Goal: Task Accomplishment & Management: Use online tool/utility

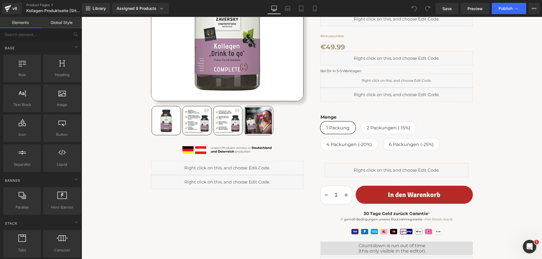
scroll to position [141, 0]
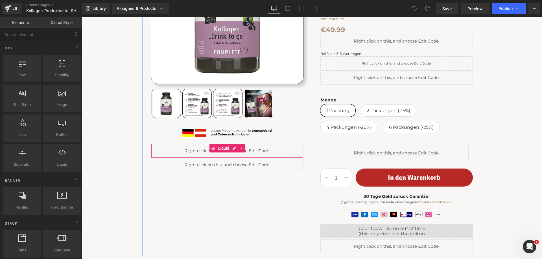
click at [231, 148] on div "Liquid" at bounding box center [227, 151] width 152 height 14
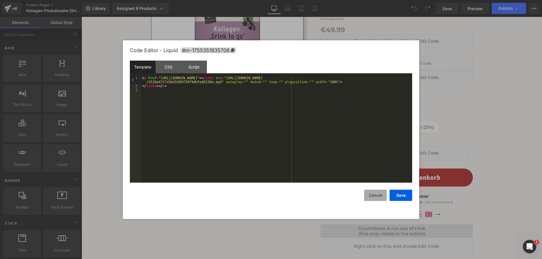
click at [374, 195] on button "Cancel" at bounding box center [375, 195] width 23 height 11
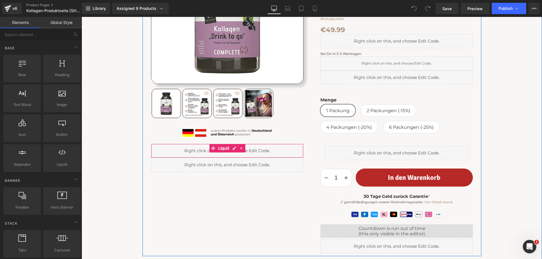
click at [168, 150] on div "Liquid" at bounding box center [227, 151] width 152 height 14
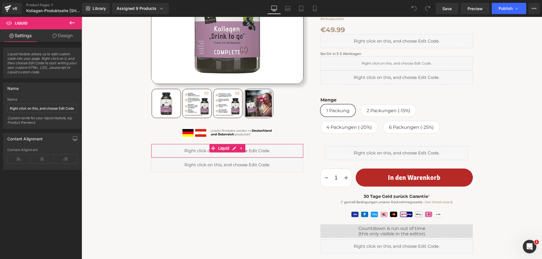
click at [67, 37] on link "Design" at bounding box center [62, 35] width 41 height 13
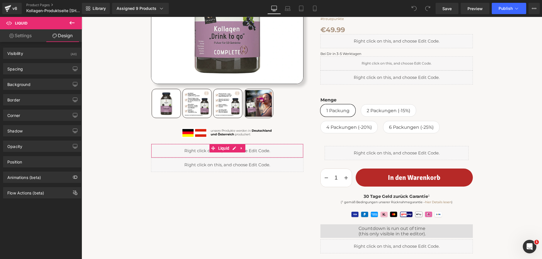
click at [24, 36] on link "Settings" at bounding box center [20, 35] width 41 height 13
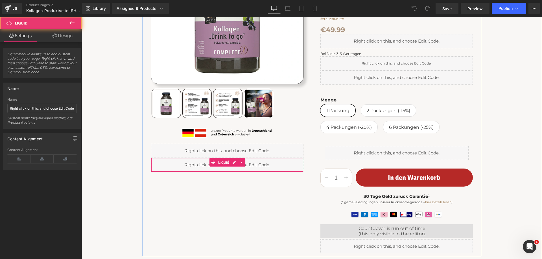
click at [160, 161] on div "Liquid" at bounding box center [227, 165] width 152 height 14
click at [231, 163] on div "Liquid" at bounding box center [227, 165] width 152 height 14
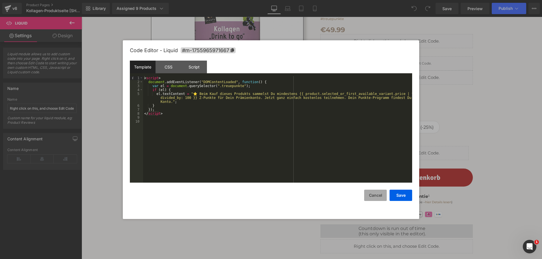
click at [377, 194] on button "Cancel" at bounding box center [375, 195] width 23 height 11
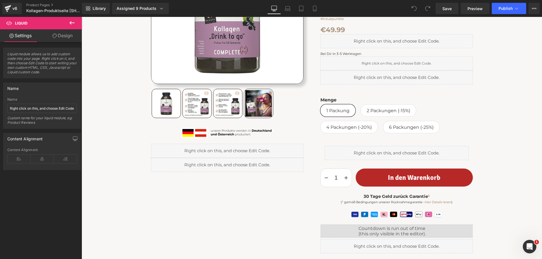
click at [73, 23] on icon at bounding box center [71, 22] width 5 height 3
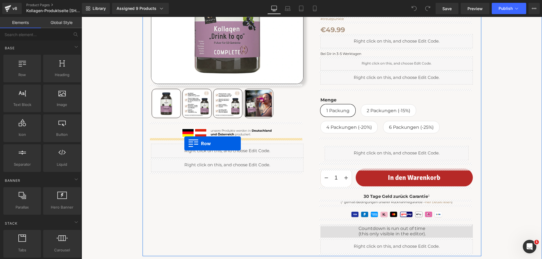
drag, startPoint x: 124, startPoint y: 86, endPoint x: 184, endPoint y: 144, distance: 83.5
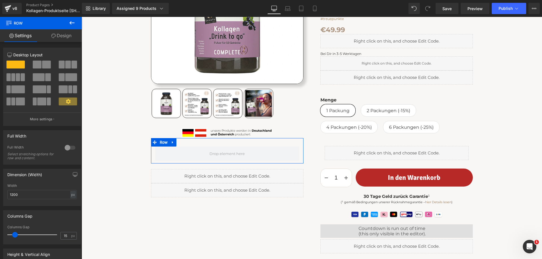
click at [58, 35] on link "Design" at bounding box center [61, 35] width 41 height 13
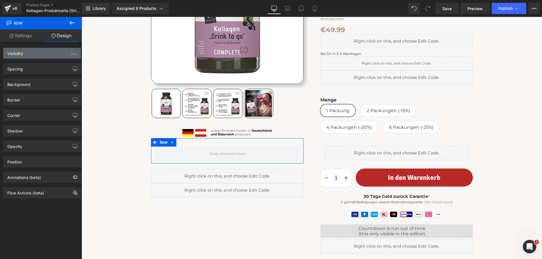
click at [33, 53] on div "Visibility (All)" at bounding box center [41, 53] width 77 height 11
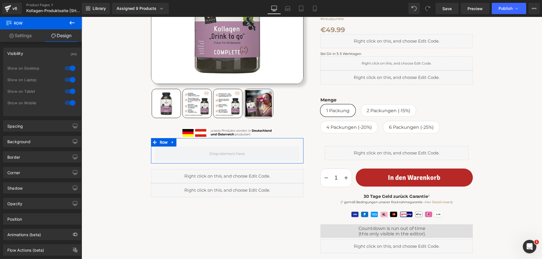
click at [25, 52] on div "Visibility (All)" at bounding box center [41, 53] width 77 height 11
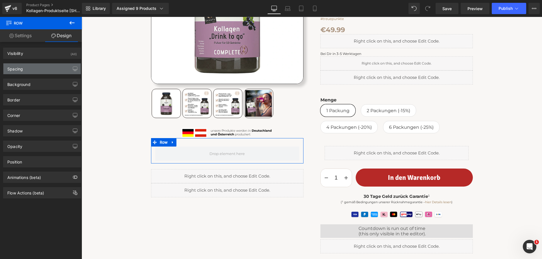
click at [28, 69] on div "Spacing" at bounding box center [41, 69] width 77 height 11
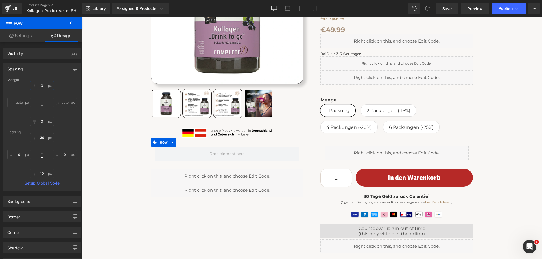
click at [43, 85] on input "0" at bounding box center [42, 85] width 24 height 9
type input "15"
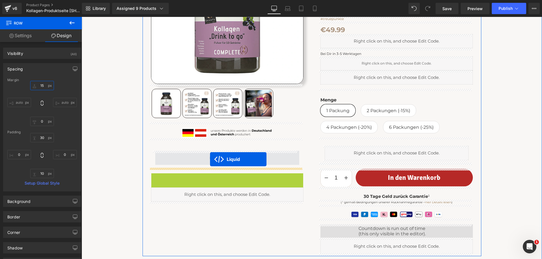
drag, startPoint x: 211, startPoint y: 178, endPoint x: 210, endPoint y: 160, distance: 18.7
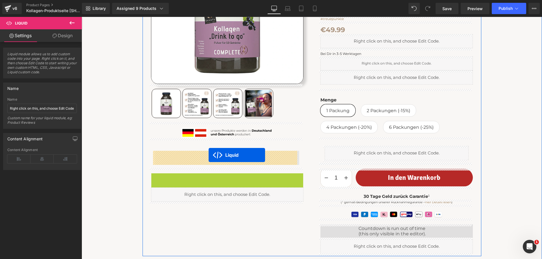
drag, startPoint x: 211, startPoint y: 178, endPoint x: 209, endPoint y: 155, distance: 22.4
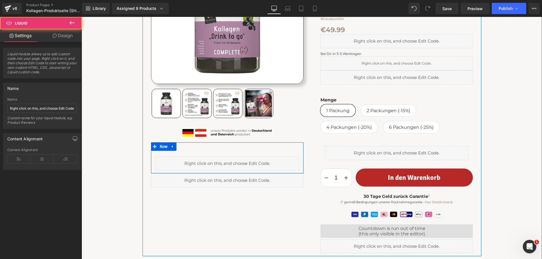
click at [191, 150] on div "Liquid Row" at bounding box center [227, 158] width 152 height 31
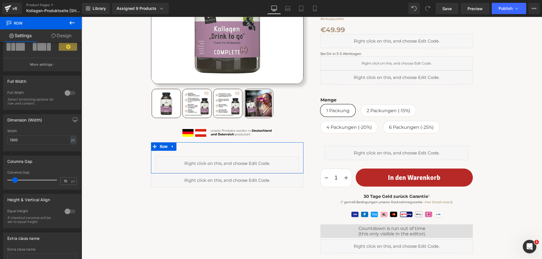
scroll to position [99, 0]
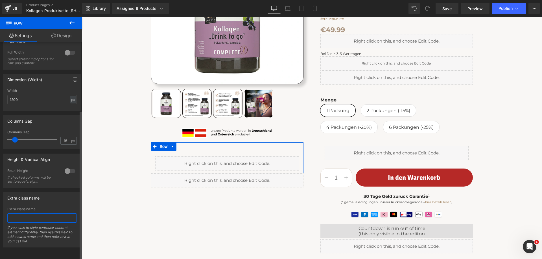
click at [25, 215] on input "text" at bounding box center [41, 218] width 69 height 9
type input "hide-ch"
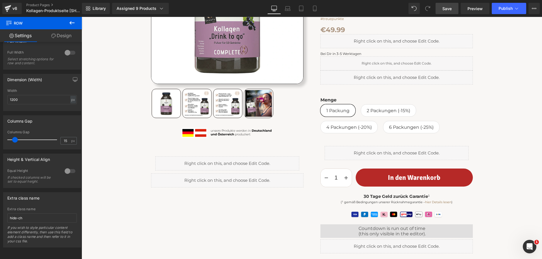
click at [448, 7] on span "Save" at bounding box center [446, 9] width 9 height 6
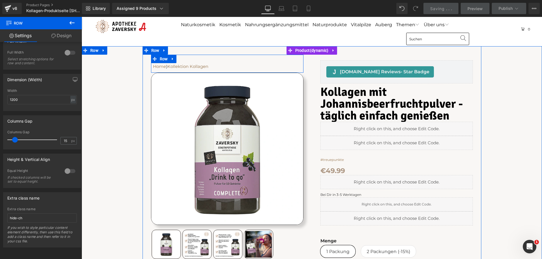
click at [196, 59] on div "Home ⟩ Kollektion Kollagen Text Block Row" at bounding box center [227, 64] width 152 height 18
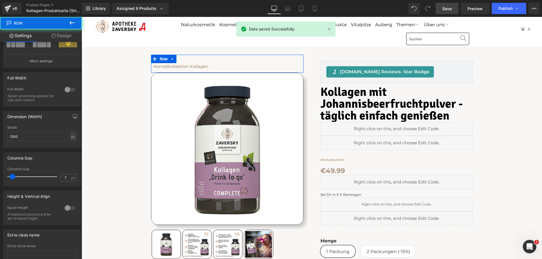
scroll to position [99, 0]
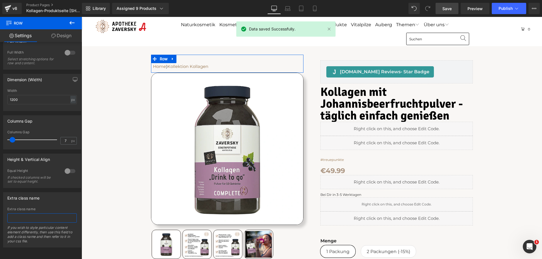
click at [33, 215] on input "text" at bounding box center [41, 218] width 69 height 9
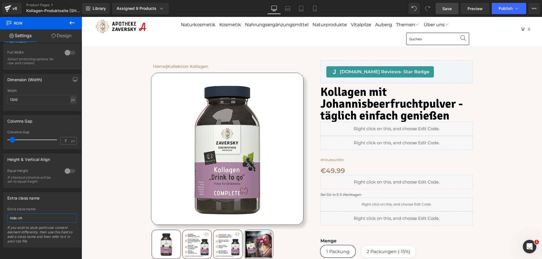
type input "hide-ch"
click at [449, 7] on span "Save" at bounding box center [446, 9] width 9 height 6
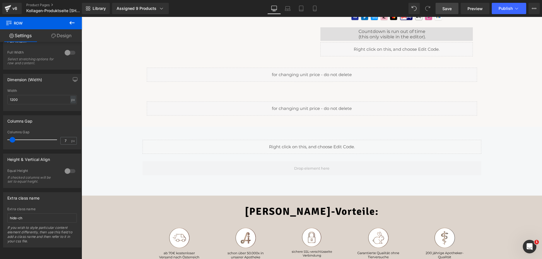
scroll to position [339, 0]
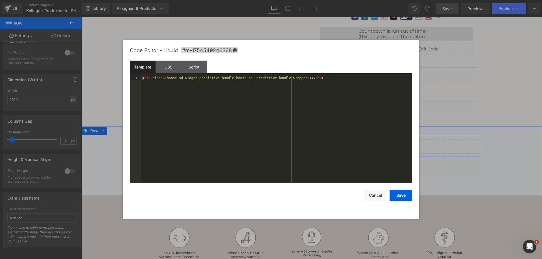
click at [314, 142] on div "Liquid" at bounding box center [312, 147] width 339 height 14
click at [376, 195] on button "Cancel" at bounding box center [375, 195] width 23 height 11
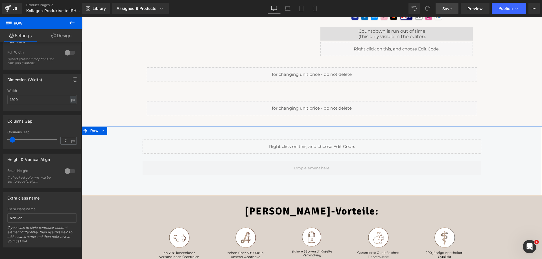
click at [132, 133] on div "Liquid Row Row Row" at bounding box center [312, 161] width 460 height 69
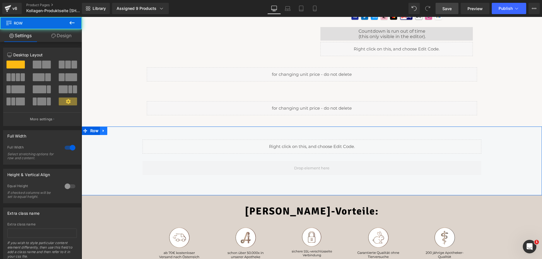
click at [102, 130] on icon at bounding box center [104, 131] width 4 height 4
click at [116, 129] on icon at bounding box center [118, 131] width 4 height 4
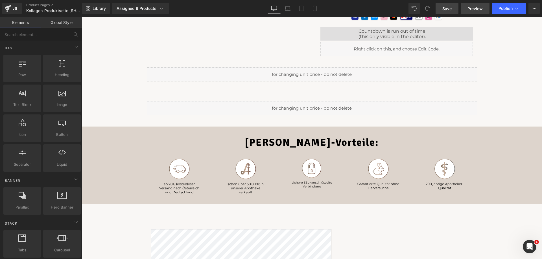
drag, startPoint x: 447, startPoint y: 6, endPoint x: 466, endPoint y: 11, distance: 18.9
click at [447, 6] on span "Save" at bounding box center [446, 9] width 9 height 6
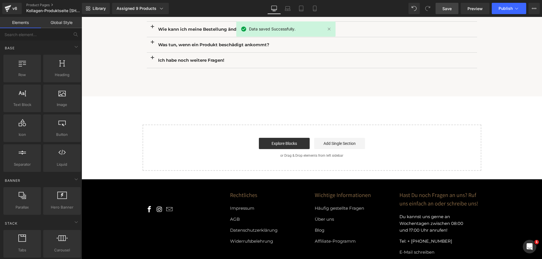
scroll to position [1807, 0]
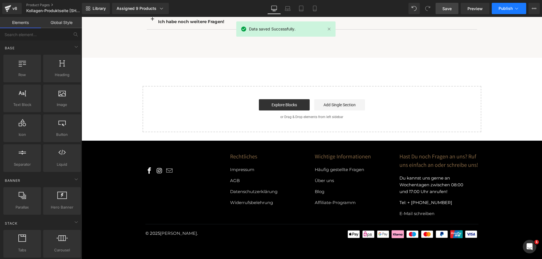
click at [505, 8] on span "Publish" at bounding box center [506, 8] width 14 height 5
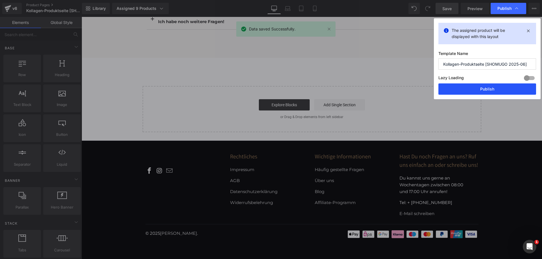
click at [483, 90] on button "Publish" at bounding box center [487, 89] width 98 height 11
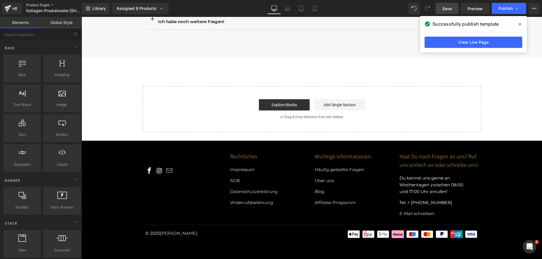
click at [35, 3] on link "Product Pages" at bounding box center [58, 5] width 65 height 5
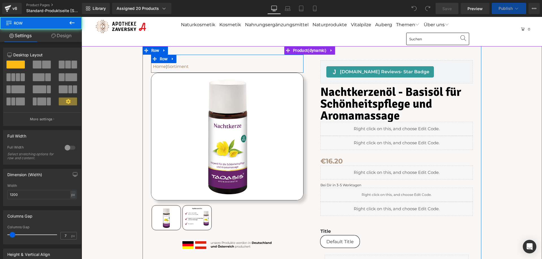
click at [189, 58] on div "Home ⟩ Sortiment Text Block Row" at bounding box center [227, 64] width 152 height 18
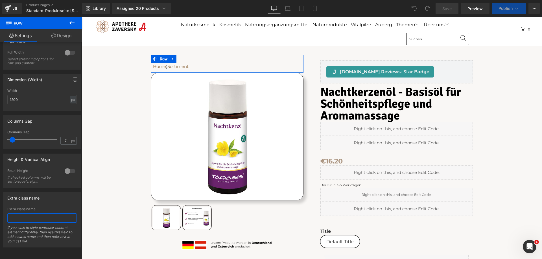
click at [34, 214] on input "text" at bounding box center [41, 218] width 69 height 9
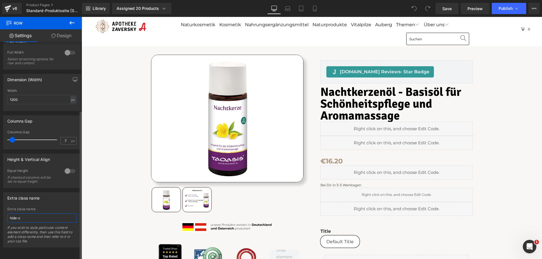
type input "hide-ch"
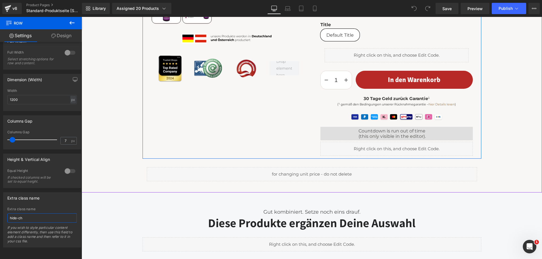
scroll to position [311, 0]
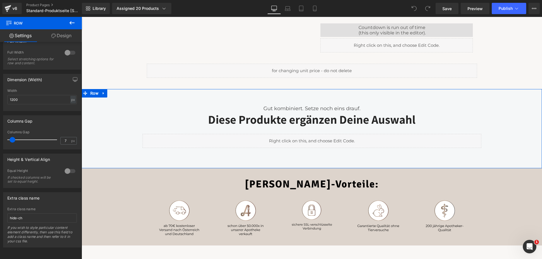
click at [124, 94] on div "Gut kombiniert. Setze noch eins drauf. Text Block Diese Produkte ergänzen Deine…" at bounding box center [312, 128] width 460 height 79
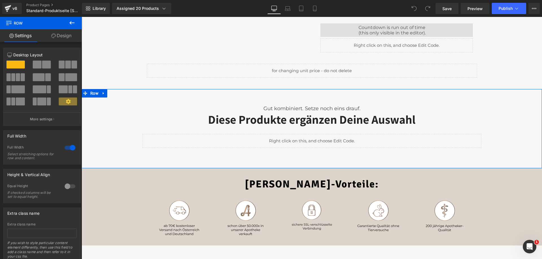
click at [64, 37] on link "Design" at bounding box center [61, 35] width 41 height 13
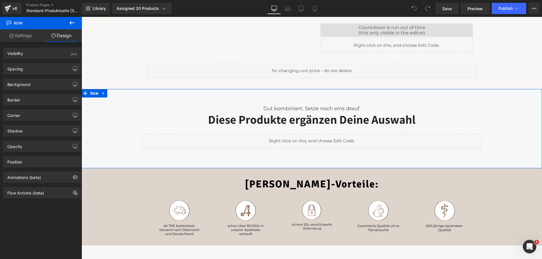
click at [25, 34] on link "Settings" at bounding box center [20, 35] width 41 height 13
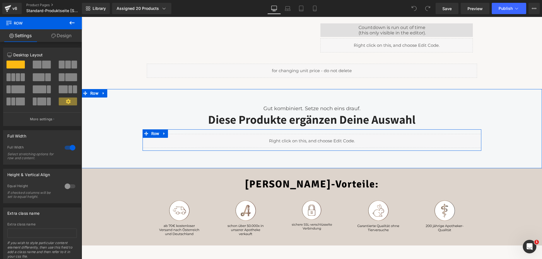
click at [317, 137] on div "Liquid" at bounding box center [312, 141] width 339 height 14
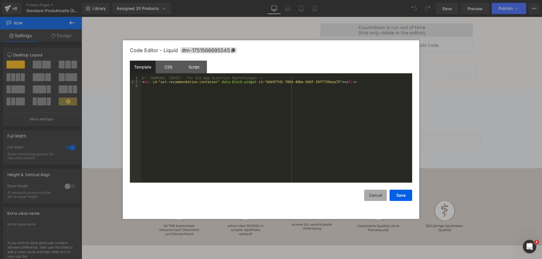
click at [375, 196] on button "Cancel" at bounding box center [375, 195] width 23 height 11
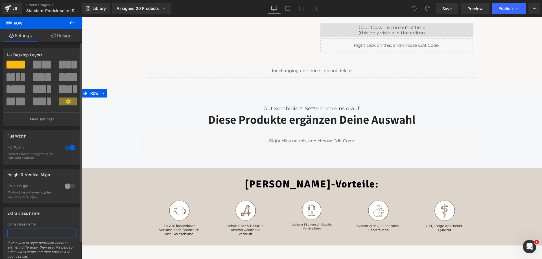
click at [37, 234] on input "text" at bounding box center [41, 233] width 69 height 9
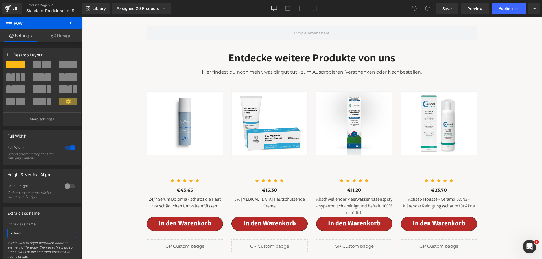
scroll to position [649, 0]
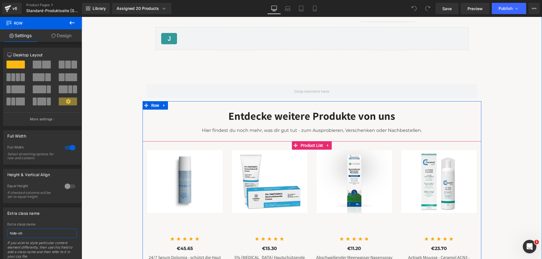
type input "hide-ch"
click at [302, 150] on span "Product List" at bounding box center [311, 146] width 25 height 8
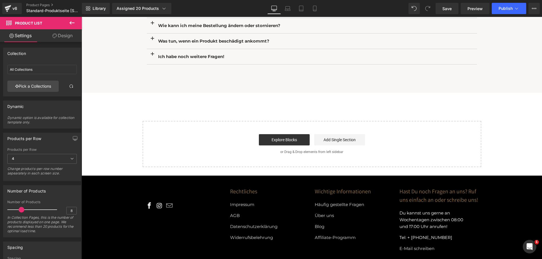
scroll to position [1569, 0]
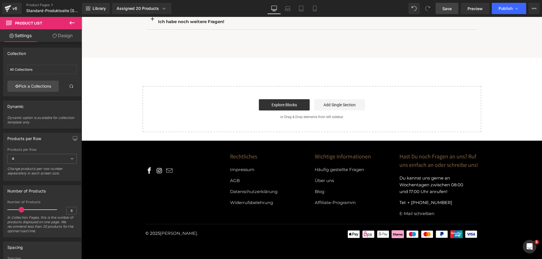
drag, startPoint x: 456, startPoint y: 8, endPoint x: 406, endPoint y: 22, distance: 52.4
click at [456, 8] on link "Save" at bounding box center [447, 8] width 23 height 11
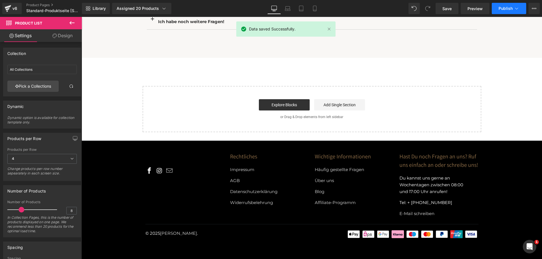
click at [502, 7] on span "Publish" at bounding box center [506, 8] width 14 height 5
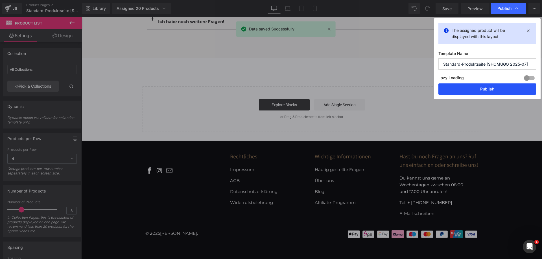
click at [475, 87] on button "Publish" at bounding box center [487, 89] width 98 height 11
